Goal: Task Accomplishment & Management: Manage account settings

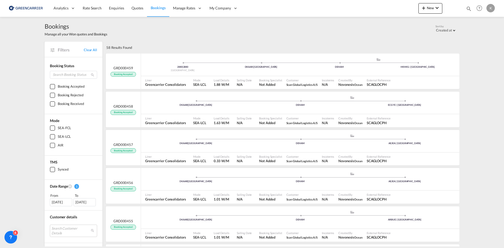
click at [68, 202] on div "01 Aug 2025" at bounding box center [61, 202] width 22 height 8
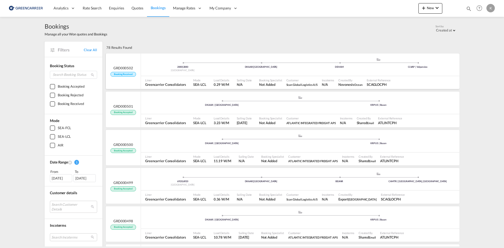
click at [286, 71] on div "2880 | 2880 Denmark DKAAR | [GEOGRAPHIC_DATA] .a{fill:#aaa8ad;} .a{fill:#aaa8ad…" at bounding box center [300, 65] width 318 height 16
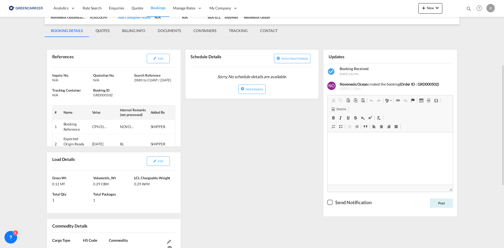
scroll to position [105, 0]
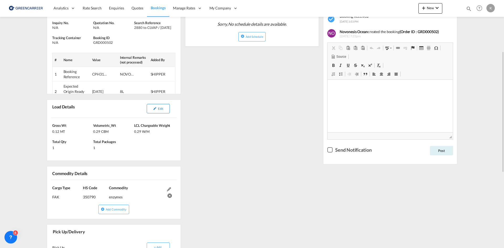
click at [163, 113] on button "Edit" at bounding box center [158, 108] width 23 height 9
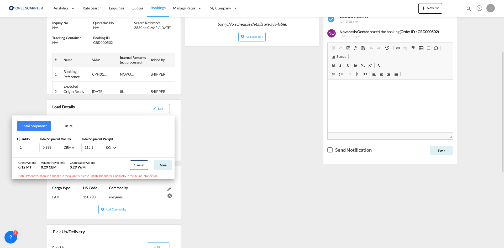
drag, startPoint x: 222, startPoint y: 119, endPoint x: 229, endPoint y: 113, distance: 9.5
click at [222, 119] on div "Total Shipment Units Quantity 1 Total Shipment Volume 0.288 CBM CBM CFT Total S…" at bounding box center [252, 124] width 504 height 248
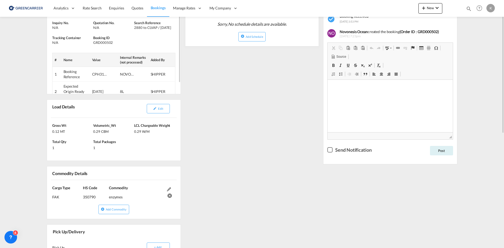
scroll to position [26, 0]
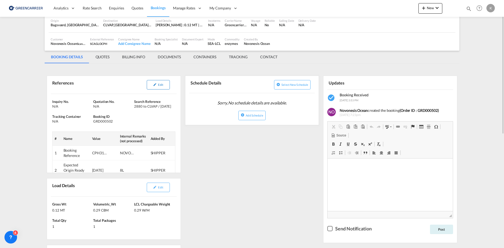
click at [157, 86] on md-icon "icon-pencil" at bounding box center [155, 85] width 4 height 4
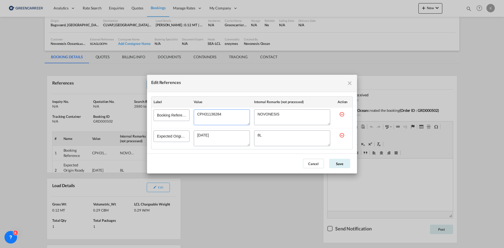
click at [217, 115] on textarea "Edit References" at bounding box center [222, 117] width 56 height 16
click at [311, 161] on button "Cancel" at bounding box center [313, 163] width 21 height 9
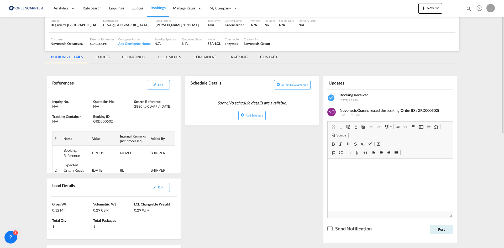
scroll to position [0, 0]
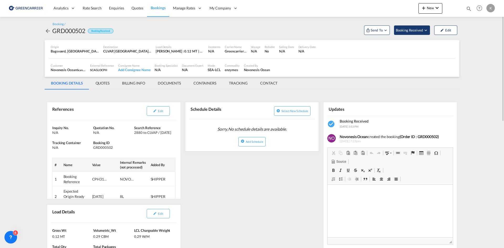
click at [416, 30] on span "Booking Received" at bounding box center [410, 30] width 28 height 5
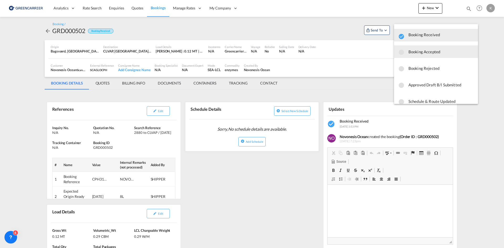
click at [418, 50] on span "Booking Accepted" at bounding box center [440, 51] width 65 height 9
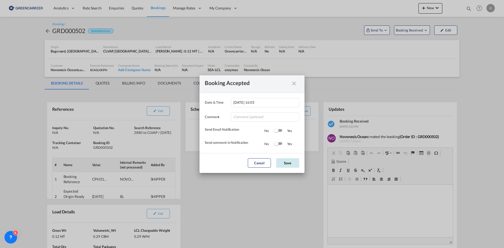
click at [293, 162] on button "Save" at bounding box center [287, 162] width 23 height 9
